Goal: Contribute content

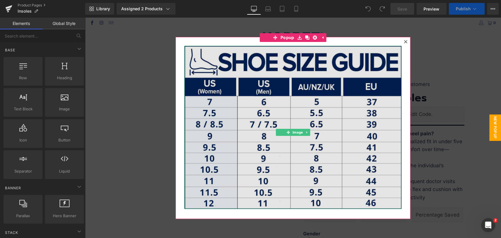
scroll to position [33, 0]
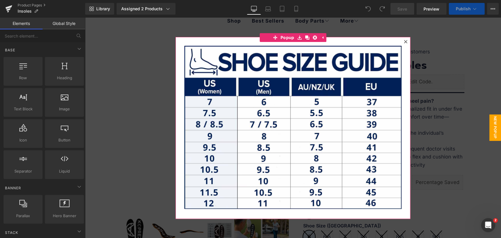
click at [404, 41] on icon at bounding box center [405, 41] width 3 height 3
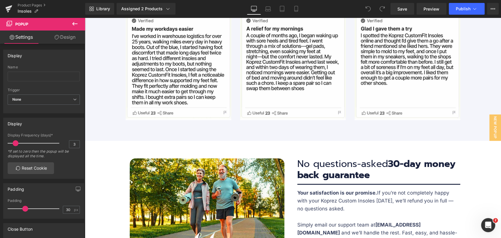
scroll to position [2350, 0]
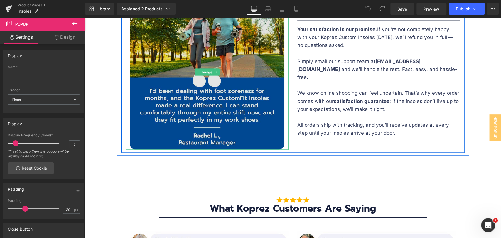
click at [172, 65] on img at bounding box center [207, 72] width 155 height 155
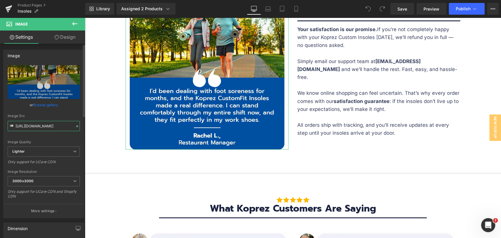
click at [55, 125] on input "https://ucarecdn.com/fb919e1b-83fd-4670-88e5-d5cbbec775a8/-/format/auto/-/previ…" at bounding box center [44, 126] width 72 height 10
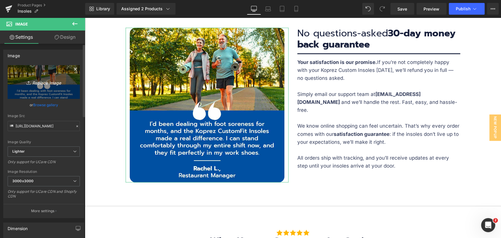
click at [46, 88] on link "Replace Image" at bounding box center [44, 82] width 72 height 34
type input "C:\fakepath\Reviews-_2.jpg"
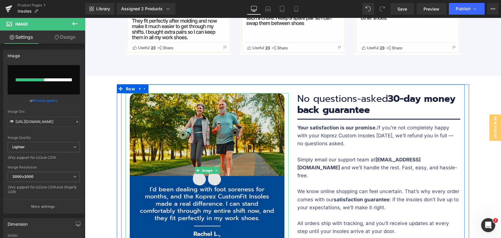
scroll to position [2284, 0]
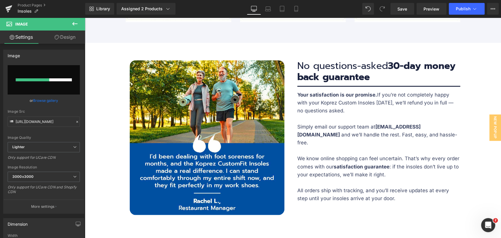
click at [152, 214] on div "Text Block Sale Off (P) Image" at bounding box center [293, 12] width 416 height 4458
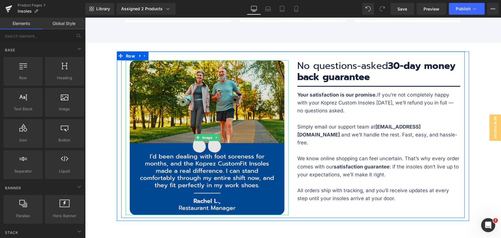
click at [200, 169] on img at bounding box center [207, 137] width 155 height 155
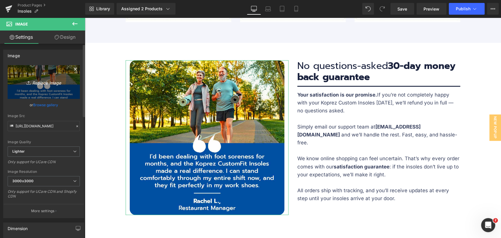
click at [52, 83] on icon "Replace Image" at bounding box center [43, 81] width 47 height 7
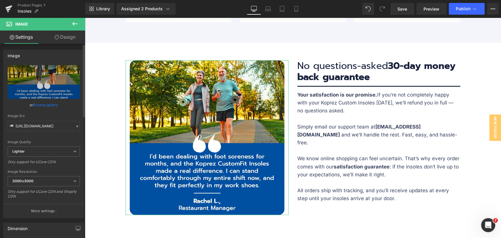
click at [40, 106] on link "Browse gallery" at bounding box center [45, 105] width 25 height 10
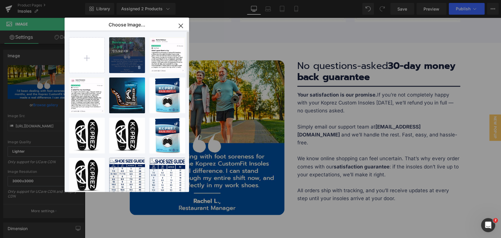
click at [123, 61] on div "Reviews...s-_2.jpg 125.92 KB" at bounding box center [127, 55] width 36 height 36
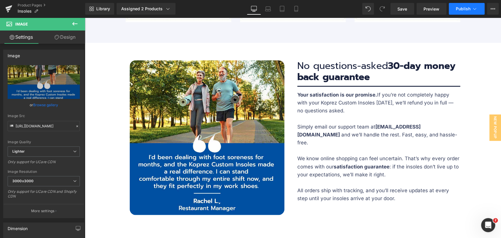
click at [460, 9] on span "Publish" at bounding box center [463, 8] width 15 height 5
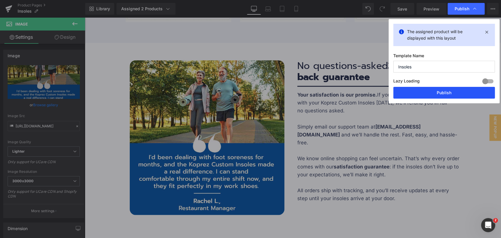
click at [458, 96] on button "Publish" at bounding box center [445, 93] width 102 height 12
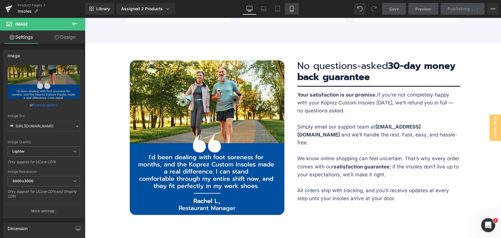
click at [293, 8] on icon at bounding box center [292, 9] width 6 height 6
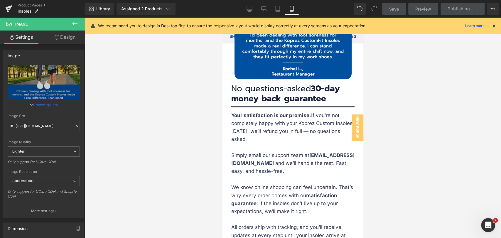
scroll to position [3524, 0]
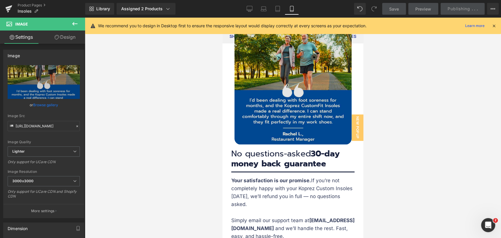
click at [309, 107] on img at bounding box center [293, 85] width 117 height 117
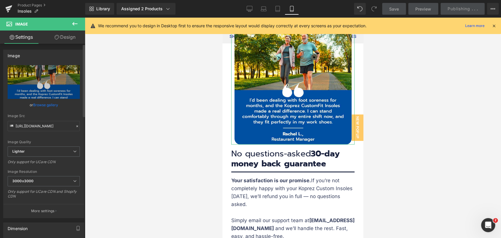
click at [42, 104] on link "Browse gallery" at bounding box center [45, 105] width 25 height 10
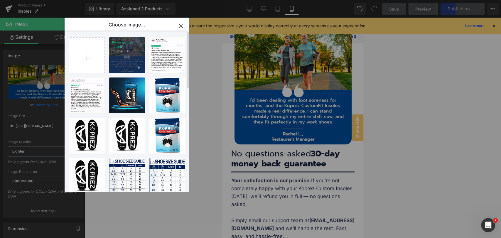
click at [129, 57] on div "Reviews...s-_2.jpg 125.92 KB" at bounding box center [127, 55] width 36 height 36
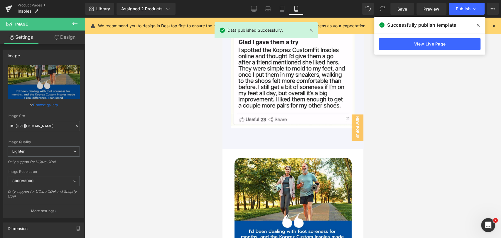
scroll to position [3491, 0]
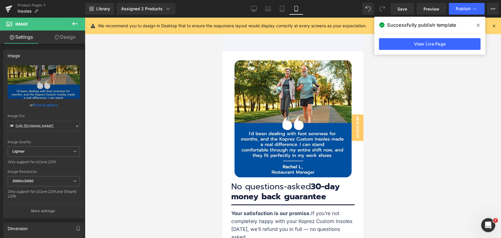
click at [478, 23] on icon at bounding box center [478, 25] width 3 height 5
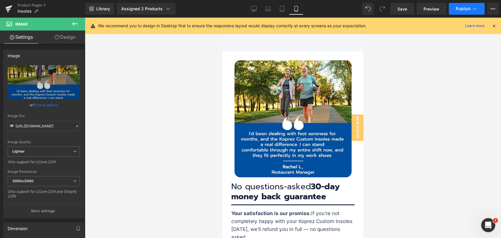
click at [475, 8] on icon at bounding box center [475, 9] width 6 height 6
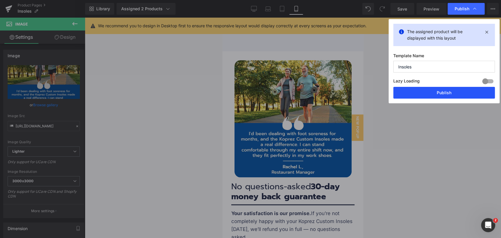
click at [463, 93] on button "Publish" at bounding box center [445, 93] width 102 height 12
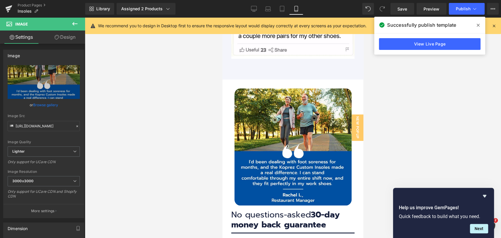
scroll to position [3459, 0]
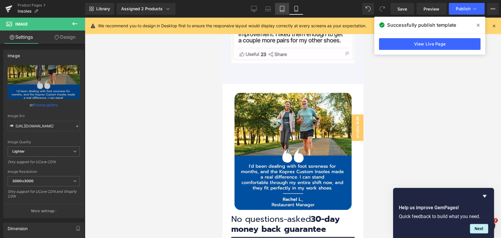
click at [280, 8] on icon at bounding box center [282, 9] width 6 height 6
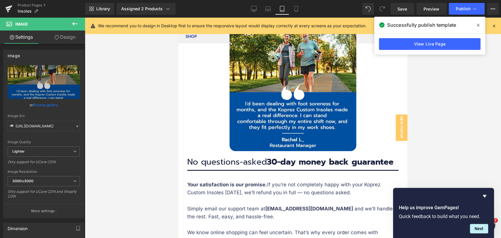
scroll to position [2687, 0]
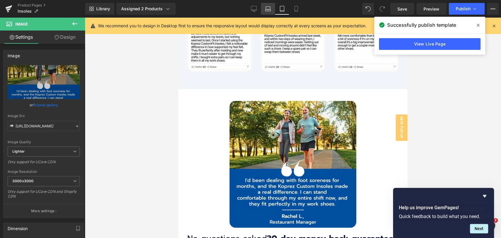
click at [266, 9] on icon at bounding box center [268, 9] width 6 height 6
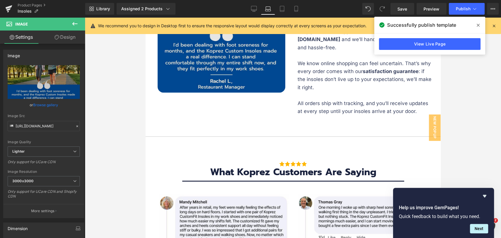
scroll to position [2447, 0]
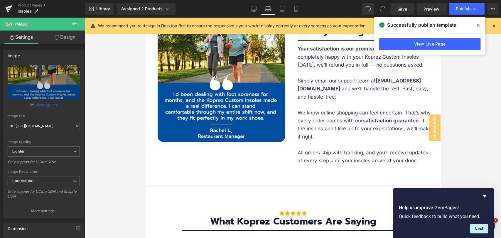
click at [479, 25] on icon at bounding box center [478, 25] width 3 height 5
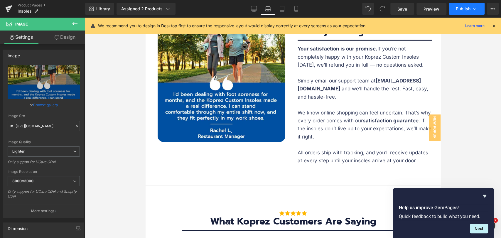
click at [466, 13] on button "Publish" at bounding box center [467, 9] width 36 height 12
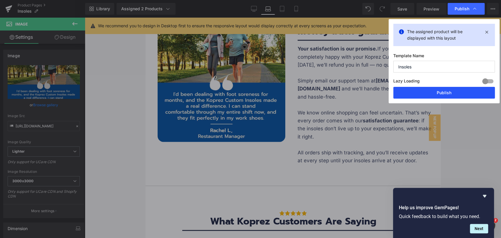
click at [448, 93] on button "Publish" at bounding box center [445, 93] width 102 height 12
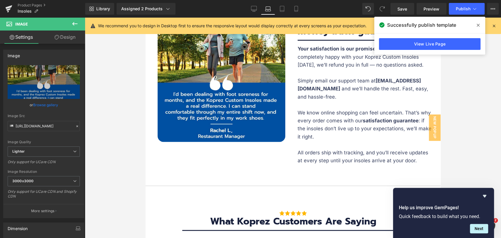
drag, startPoint x: 416, startPoint y: 41, endPoint x: 324, endPoint y: 4, distance: 98.6
click at [416, 41] on link "View Live Page" at bounding box center [430, 44] width 102 height 12
